Goal: Information Seeking & Learning: Understand process/instructions

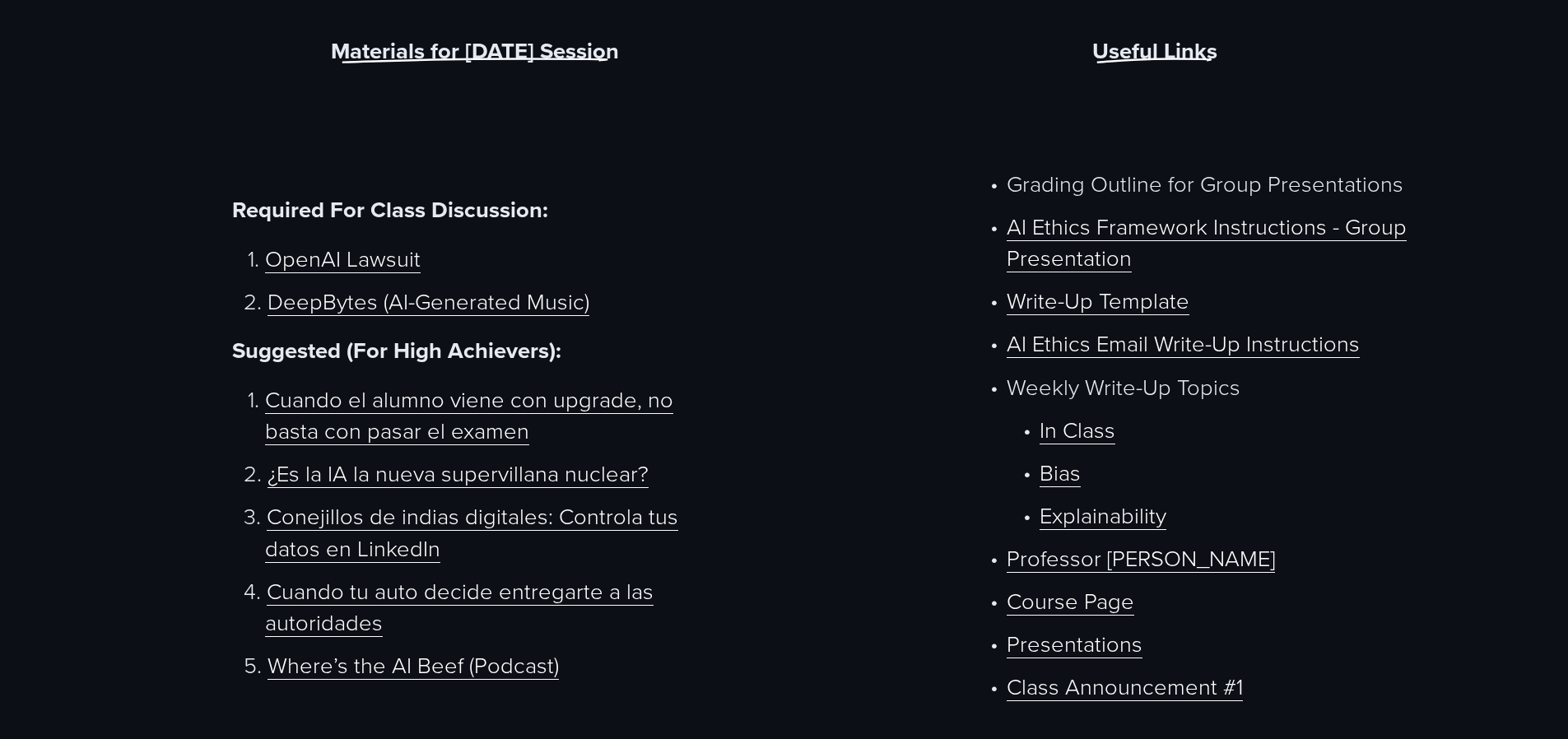
scroll to position [953, 0]
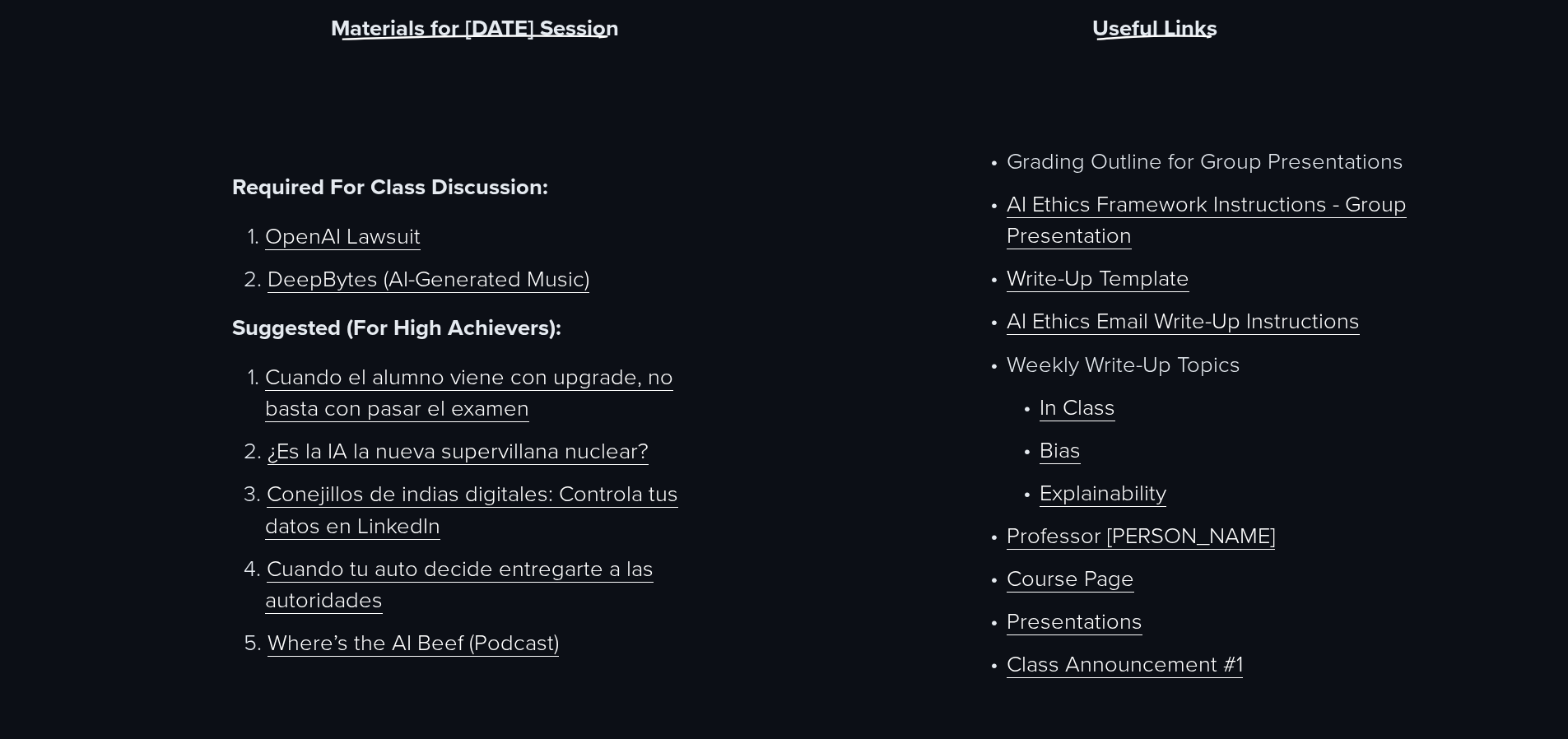
click at [1078, 218] on link "AI Ethics Framework Instructions - Group Presentation" at bounding box center [1207, 218] width 400 height 63
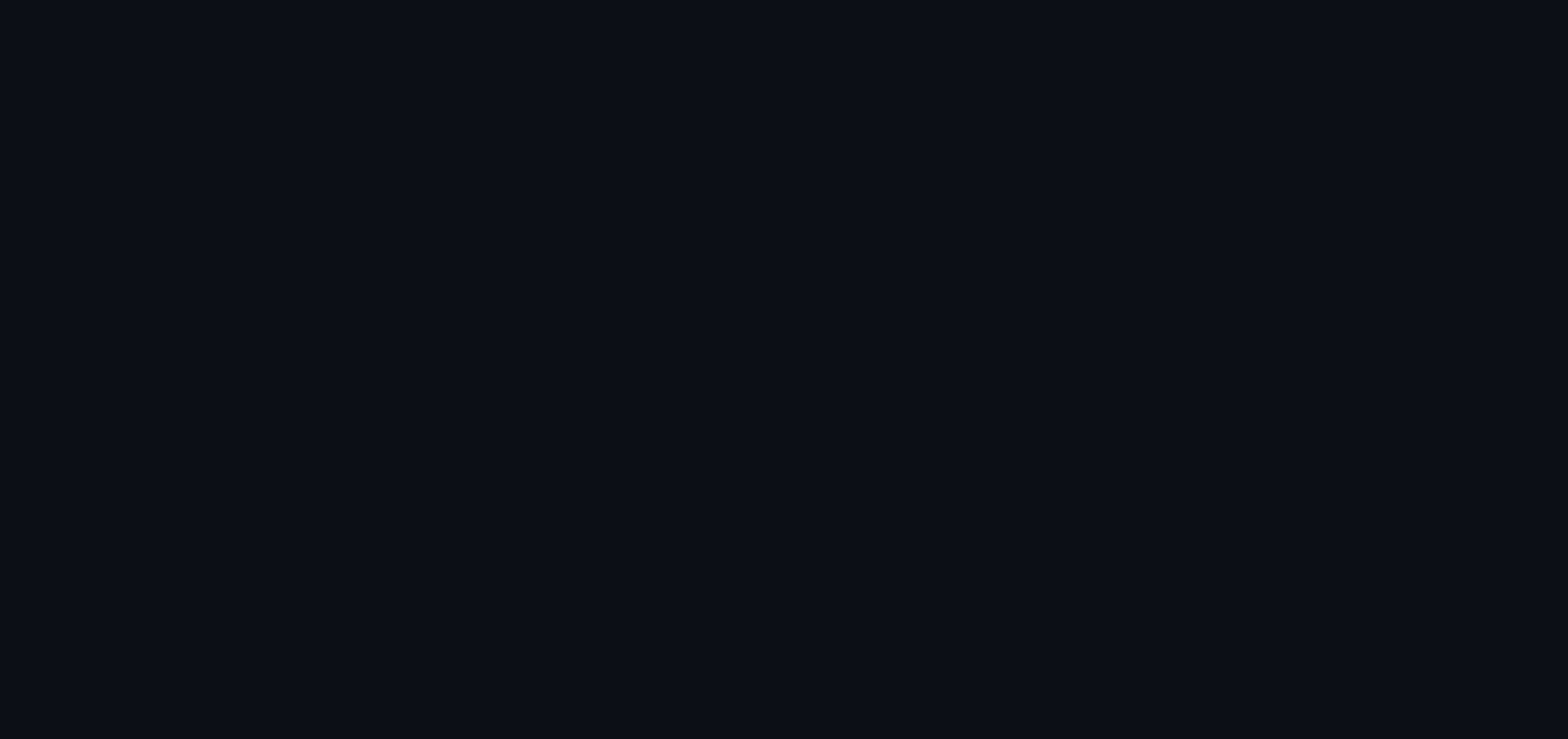
scroll to position [953, 0]
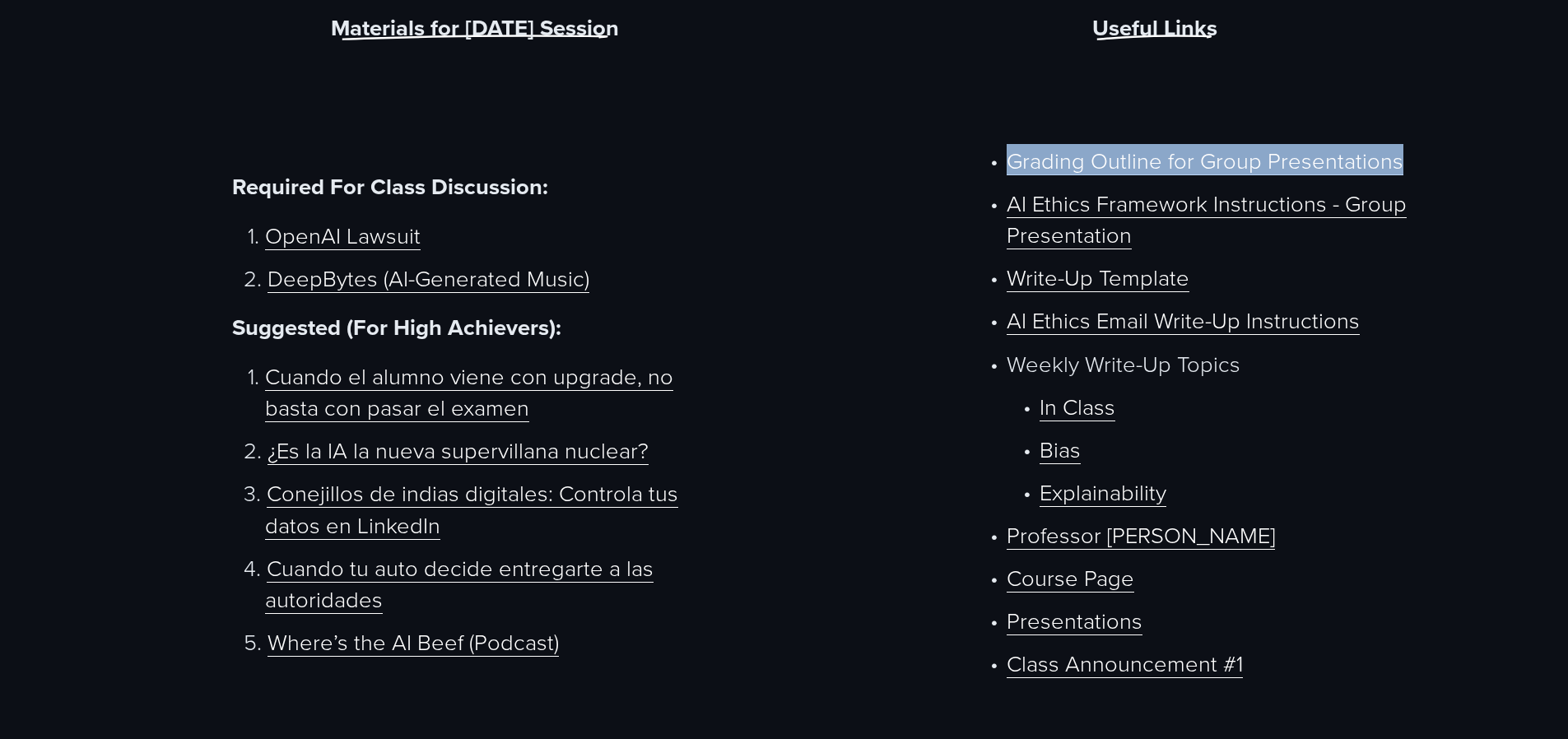
click at [1091, 168] on link "Grading Outline for Group Presentations" at bounding box center [1205, 160] width 396 height 31
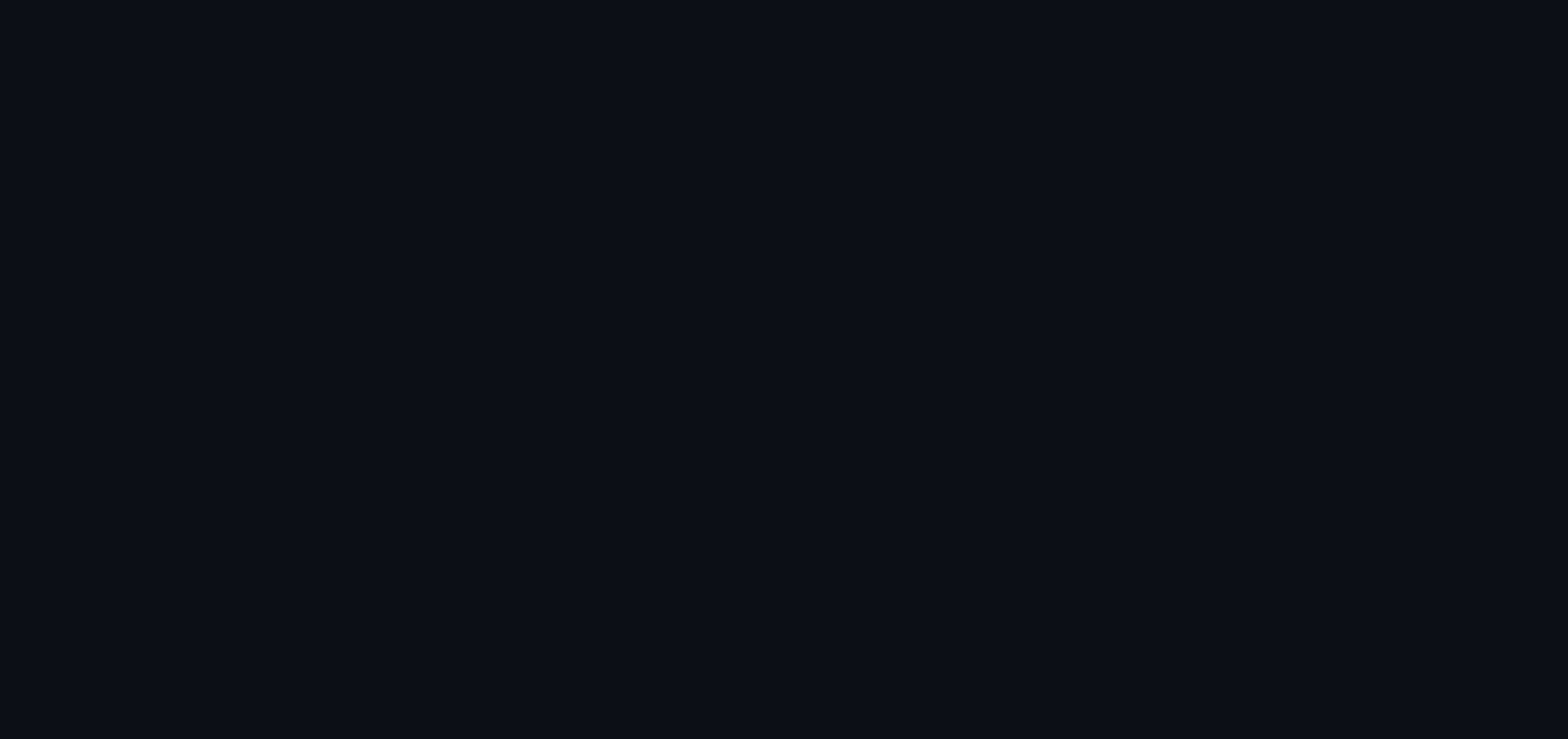
scroll to position [953, 0]
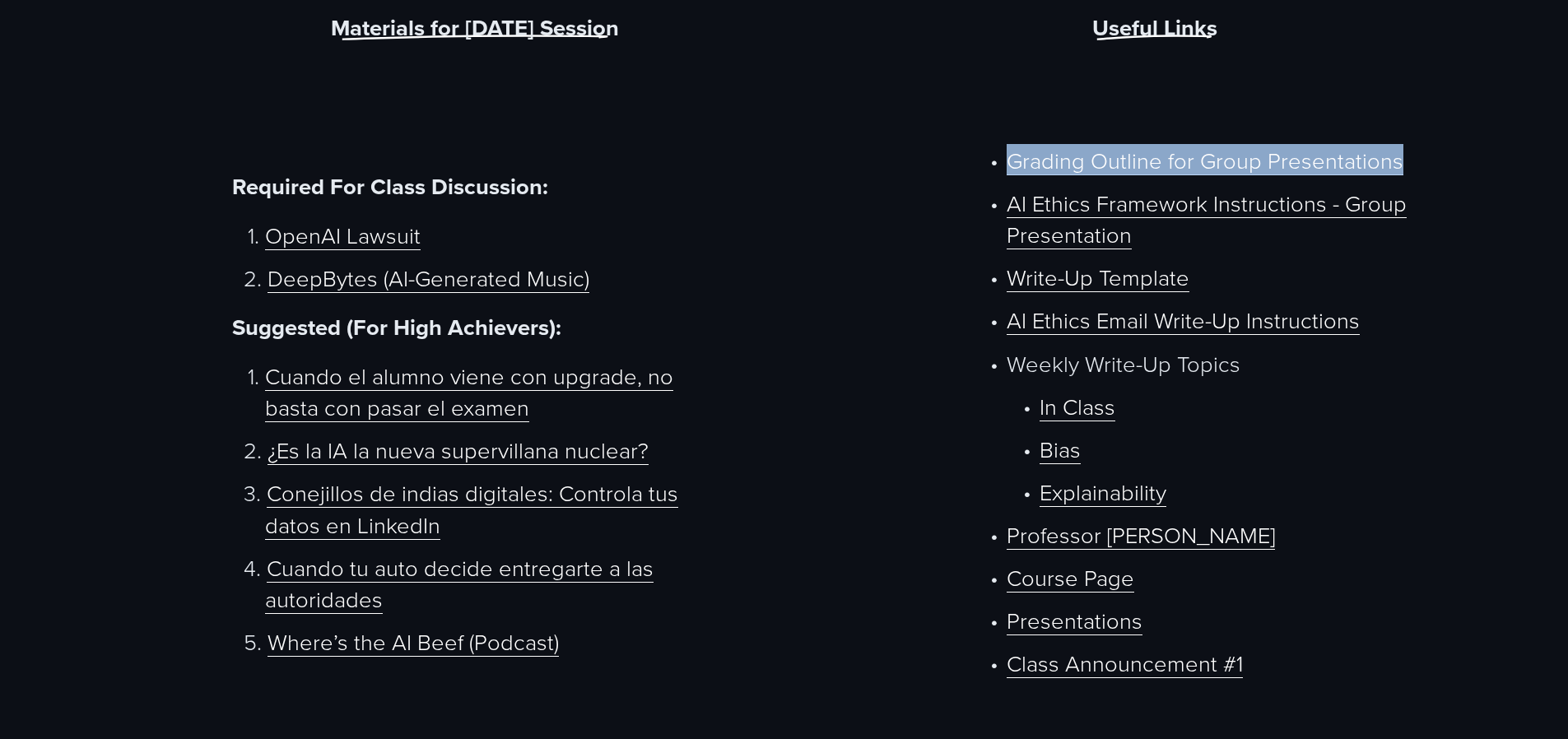
click at [1103, 202] on link "AI Ethics Framework Instructions - Group Presentation" at bounding box center [1207, 218] width 400 height 63
click at [1126, 202] on link "AI Ethics Framework Instructions - Group Presentation" at bounding box center [1207, 218] width 400 height 63
click at [1122, 268] on link "Write-Up Template" at bounding box center [1098, 277] width 183 height 31
click at [1127, 304] on link "AI Ethics Email Write-Up Instructions" at bounding box center [1183, 320] width 353 height 31
click at [790, 293] on div "Materials for Today’s Session Required For Class Discussion: OpenAI Lawsuit Dee…" at bounding box center [784, 679] width 1568 height 1337
